Goal: Information Seeking & Learning: Learn about a topic

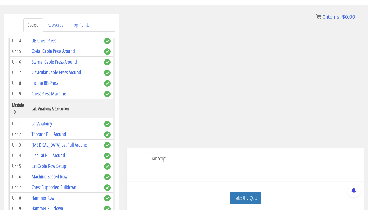
scroll to position [57, 0]
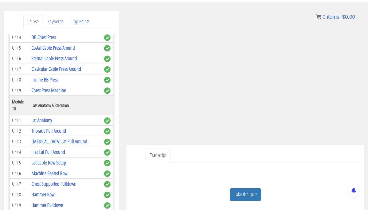
click at [50, 19] on link "Pec Anatomy Demo" at bounding box center [48, 15] width 32 height 7
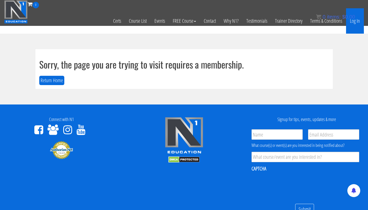
click at [356, 20] on link "Log In" at bounding box center [356, 20] width 18 height 25
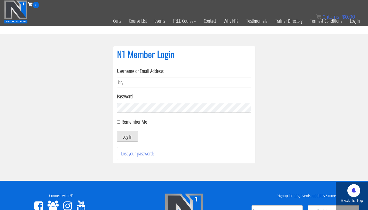
type input "bryan111496@gmail.com"
click at [117, 131] on button "Log In" at bounding box center [127, 136] width 21 height 11
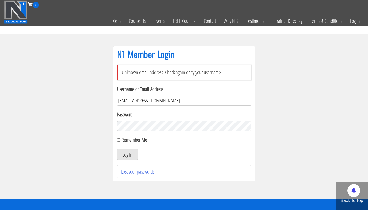
drag, startPoint x: 163, startPoint y: 103, endPoint x: 128, endPoint y: 102, distance: 34.7
click at [128, 102] on input "bryan111496@gmail.com" at bounding box center [184, 101] width 134 height 10
type input "bryan.williams@upr.edu"
click at [117, 149] on button "Log In" at bounding box center [127, 154] width 21 height 11
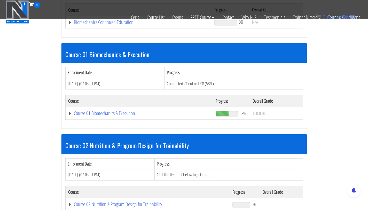
scroll to position [127, 0]
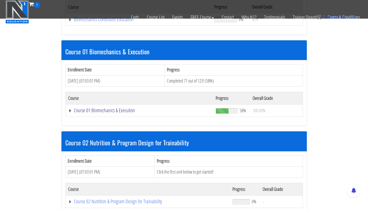
click at [115, 111] on link "Course 01 Biomechanics & Execution" at bounding box center [139, 110] width 143 height 5
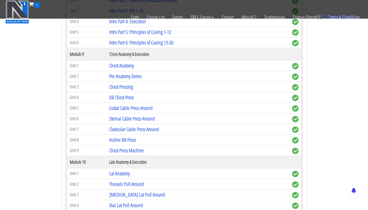
scroll to position [869, 0]
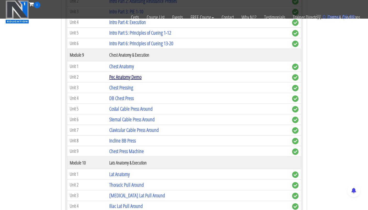
click at [118, 74] on link "Pec Anatomy Demo" at bounding box center [125, 76] width 32 height 7
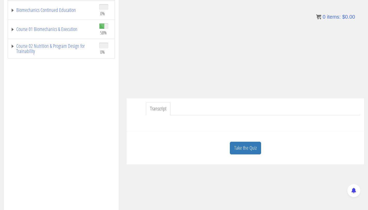
scroll to position [18, 0]
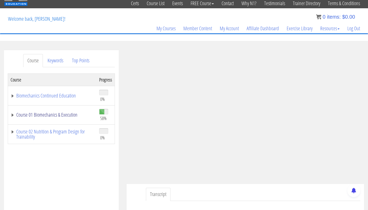
click at [46, 114] on link "Course 01 Biomechanics & Execution" at bounding box center [53, 114] width 84 height 5
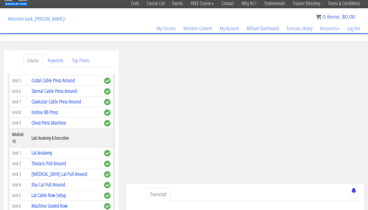
scroll to position [984, 0]
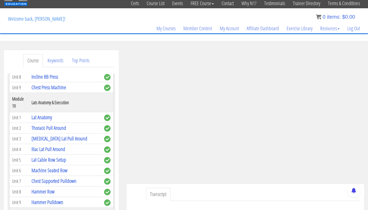
click at [44, 27] on link "Chest Pressing" at bounding box center [44, 23] width 24 height 7
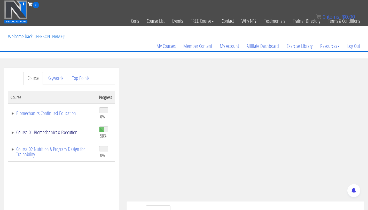
click at [55, 131] on link "Course 01 Biomechanics & Execution" at bounding box center [53, 132] width 84 height 5
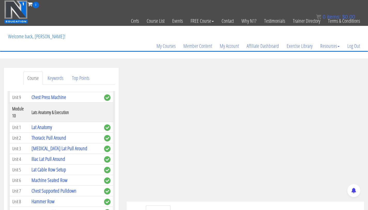
scroll to position [988, 0]
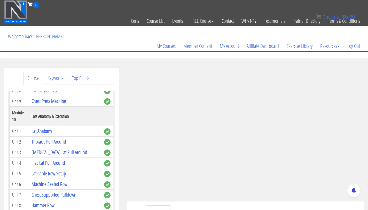
click at [64, 62] on link "Costal Cable Press Around" at bounding box center [53, 58] width 43 height 7
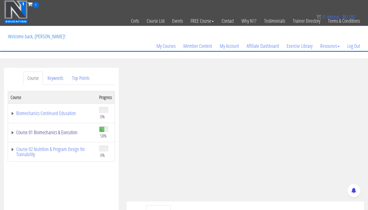
click at [66, 133] on link "Course 01 Biomechanics & Execution" at bounding box center [53, 132] width 84 height 5
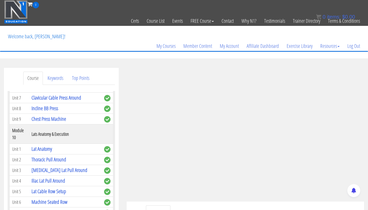
scroll to position [976, 0]
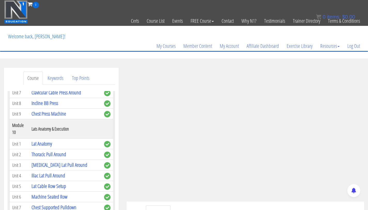
click at [58, 85] on link "Sternal Cable Press Around" at bounding box center [55, 81] width 46 height 7
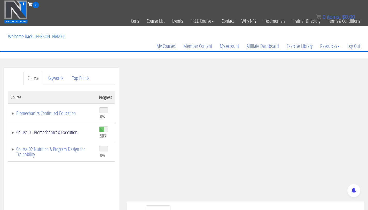
click at [63, 131] on link "Course 01 Biomechanics & Execution" at bounding box center [53, 132] width 84 height 5
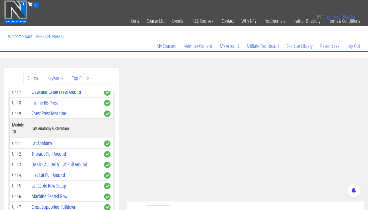
scroll to position [976, 0]
click at [64, 96] on link "Clavicular Cable Press Around" at bounding box center [57, 92] width 50 height 7
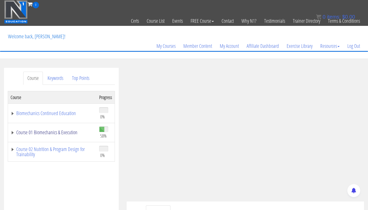
click at [56, 132] on link "Course 01 Biomechanics & Execution" at bounding box center [53, 132] width 84 height 5
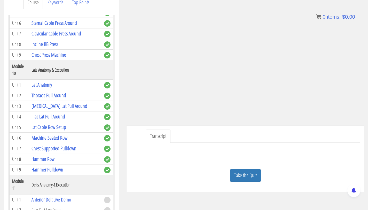
scroll to position [956, 0]
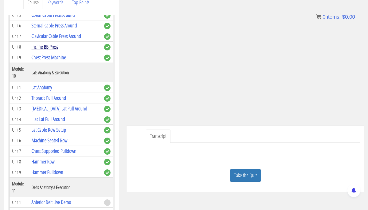
click at [50, 50] on link "Incline BB Press" at bounding box center [45, 46] width 27 height 7
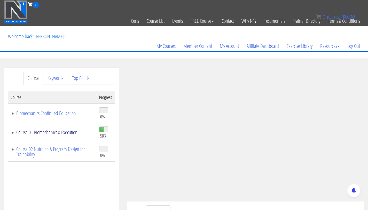
click at [66, 132] on link "Course 01 Biomechanics & Execution" at bounding box center [53, 132] width 84 height 5
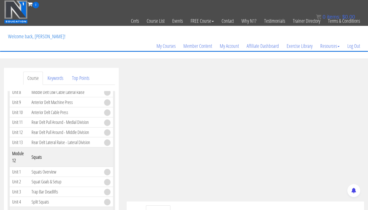
scroll to position [1222, 0]
